Goal: Transaction & Acquisition: Purchase product/service

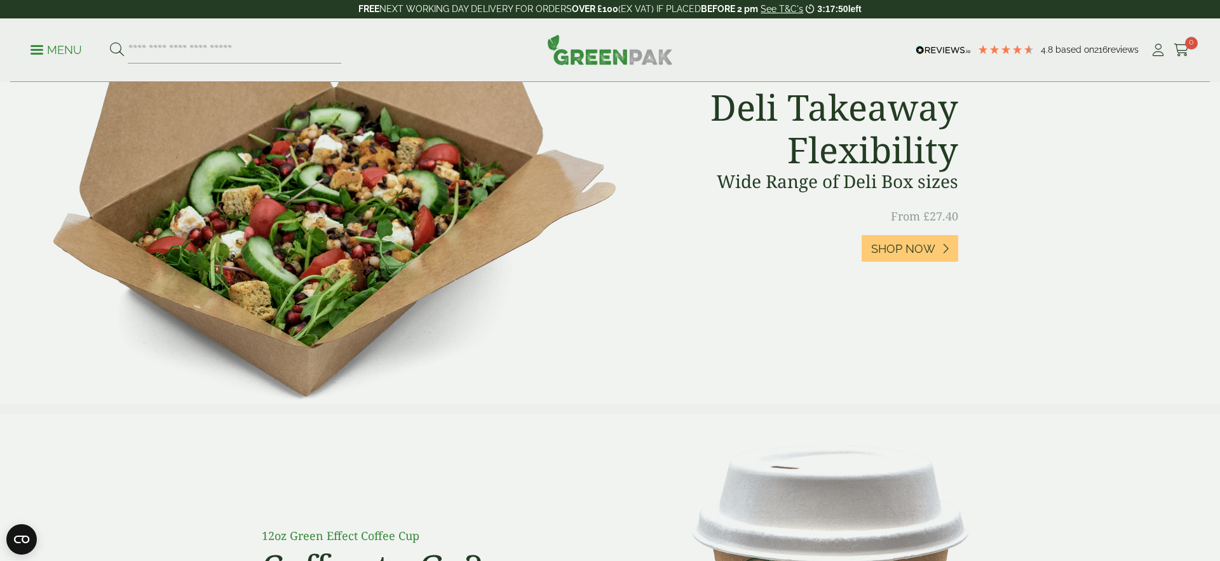
scroll to position [584, 0]
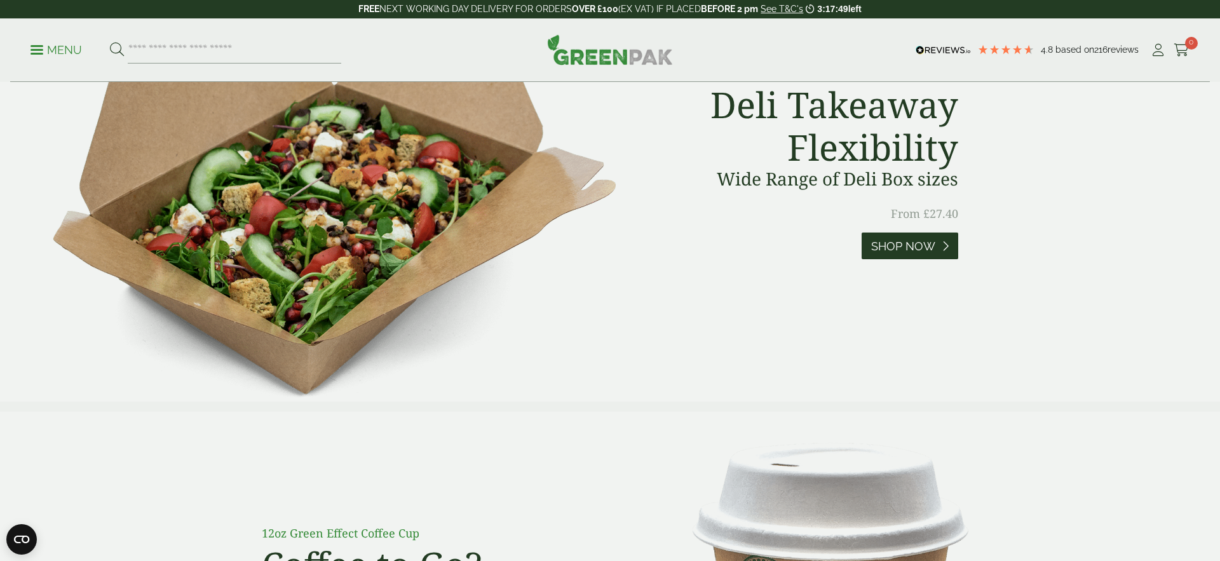
click at [935, 240] on span "Shop Now" at bounding box center [903, 247] width 64 height 14
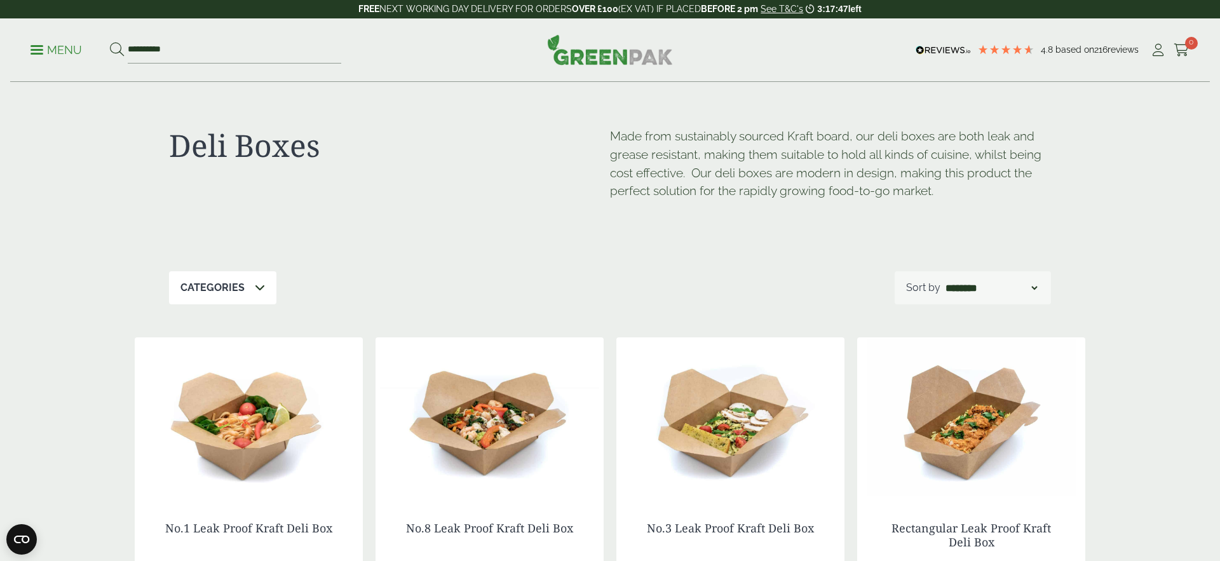
click at [497, 406] on img at bounding box center [489, 416] width 228 height 159
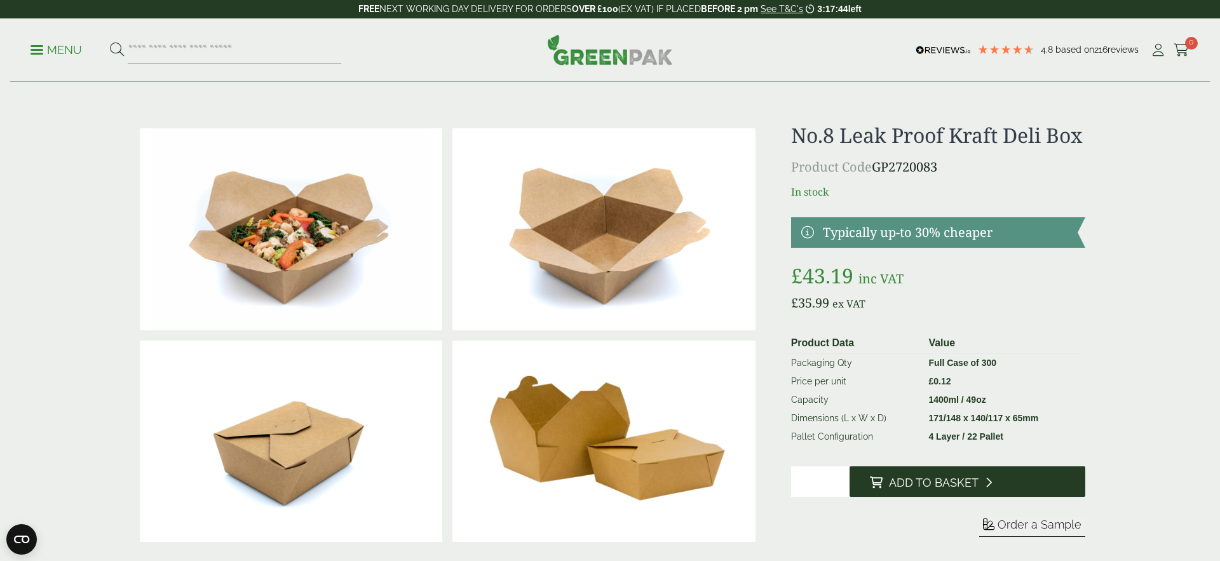
click at [978, 497] on button "Add to Basket" at bounding box center [967, 481] width 236 height 30
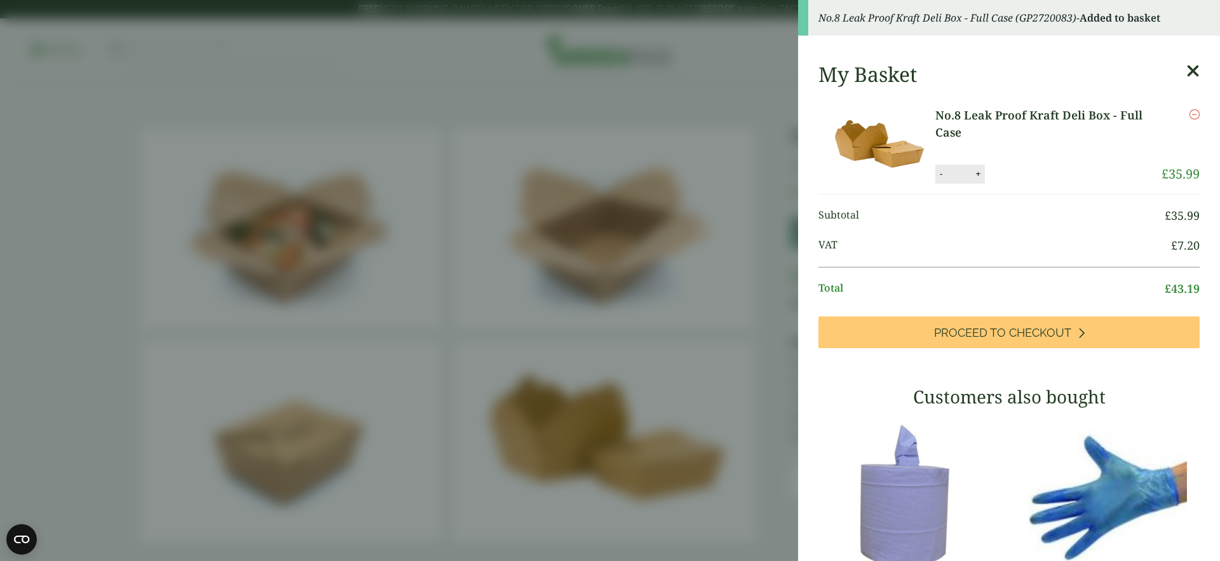
click at [1196, 69] on icon at bounding box center [1192, 71] width 13 height 18
